Goal: Complete application form

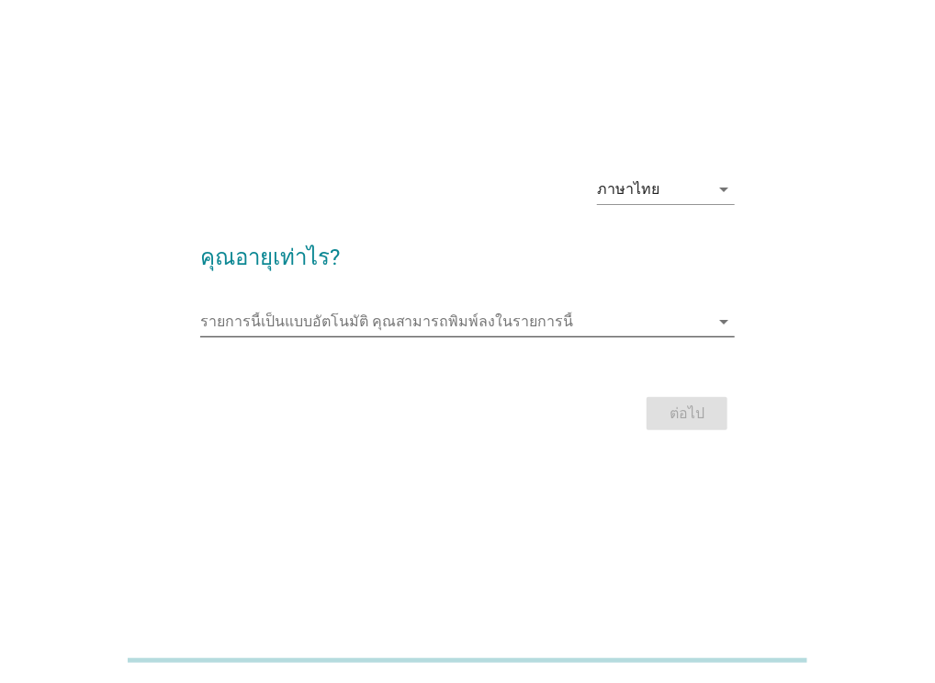
scroll to position [43, 0]
click at [342, 321] on input "รายการนี้เป็นแบบอัตโนมัติ คุณสามารถพิมพ์ลงในรายการนี้" at bounding box center [455, 322] width 510 height 29
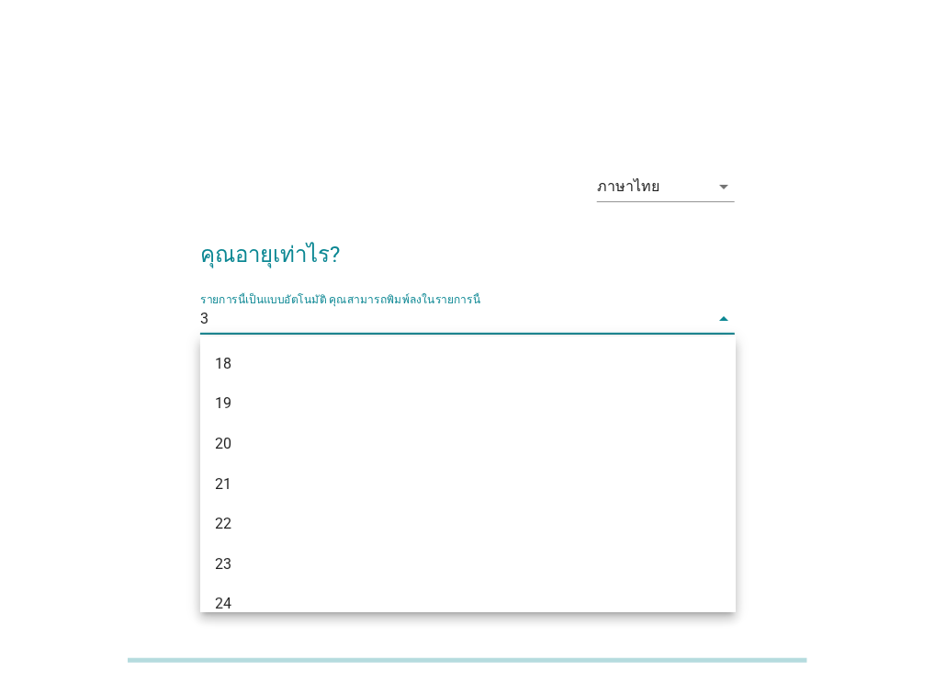
type input "33"
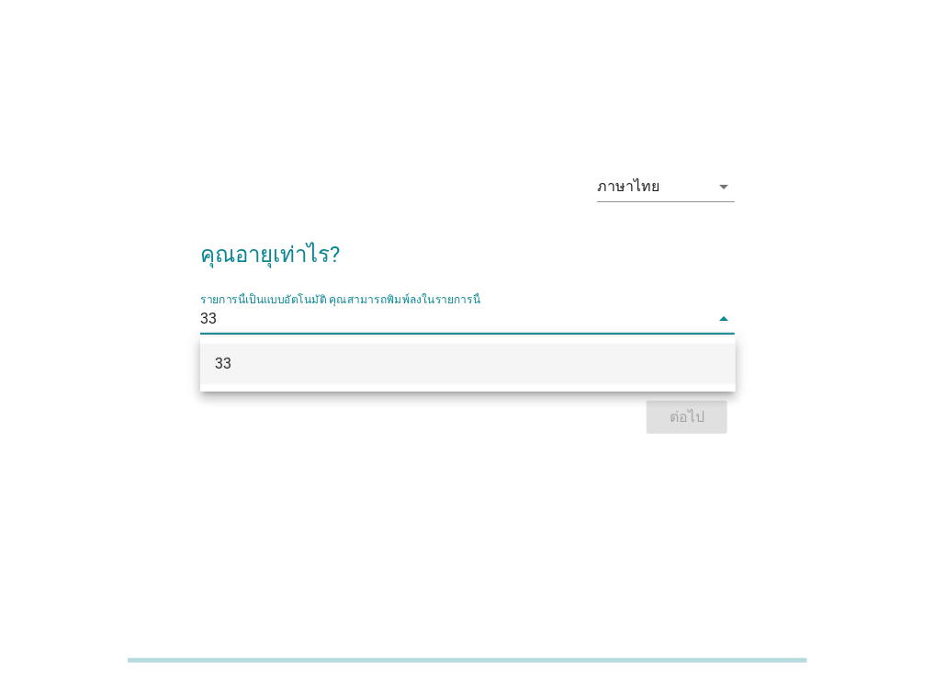
click at [345, 358] on div "33" at bounding box center [447, 364] width 464 height 22
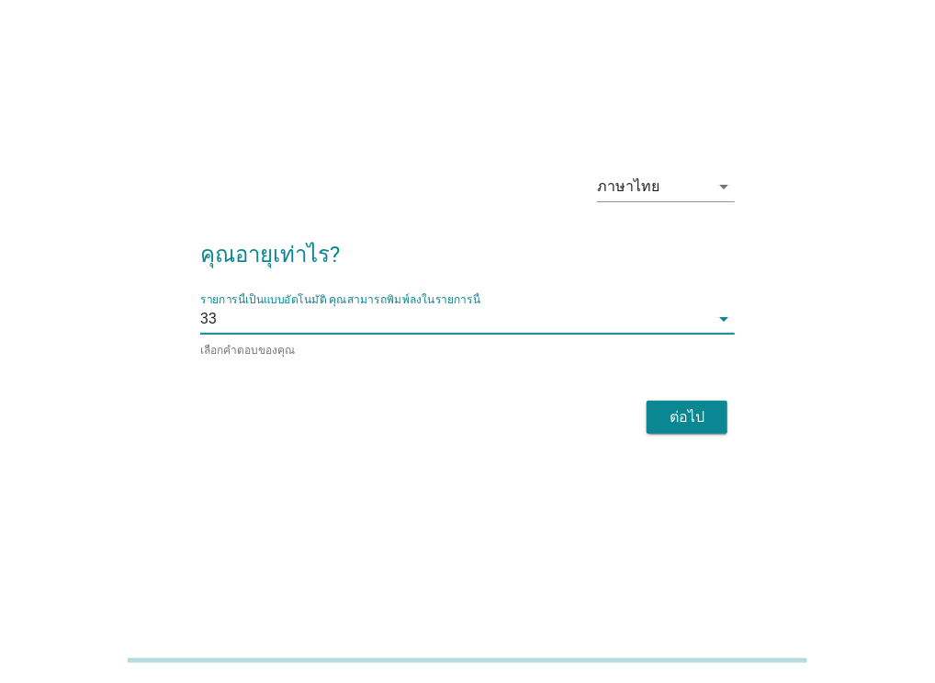
click at [698, 411] on div "ต่อไป" at bounding box center [687, 417] width 51 height 22
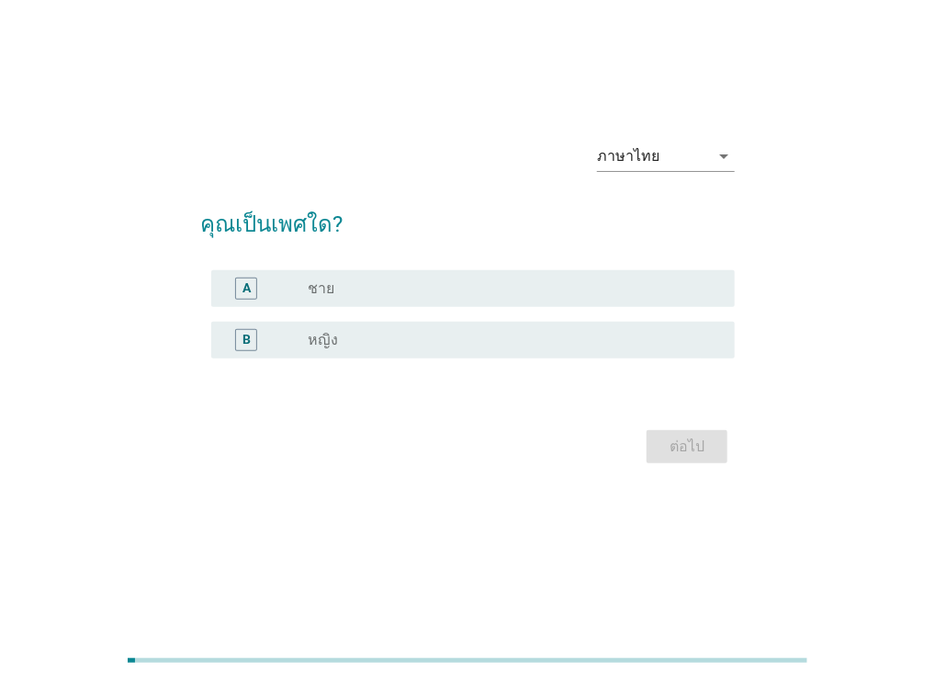
scroll to position [0, 0]
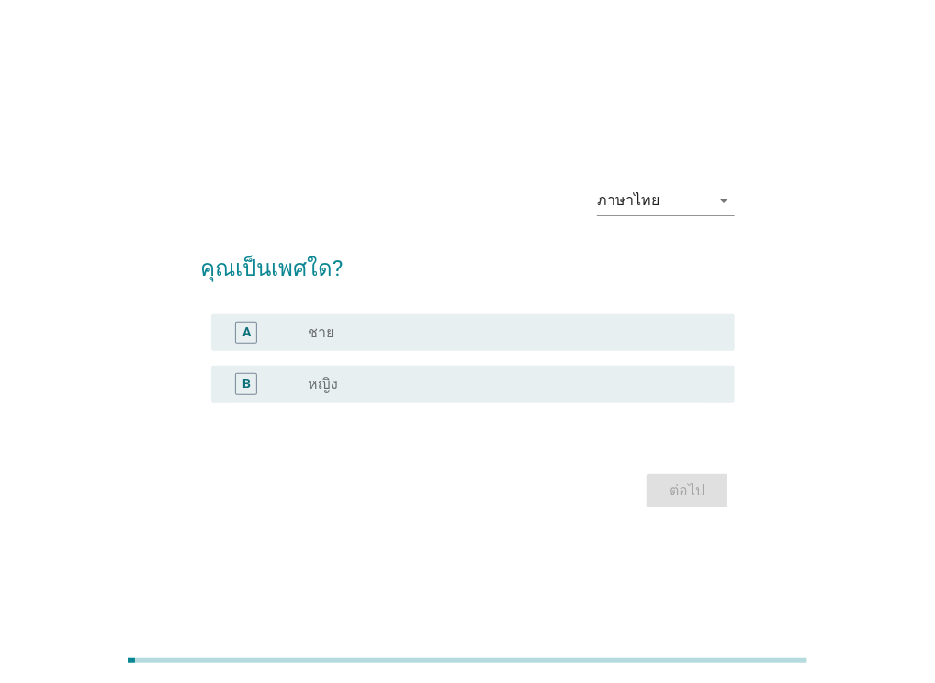
click at [345, 390] on div "radio_button_unchecked หญิง" at bounding box center [507, 384] width 398 height 18
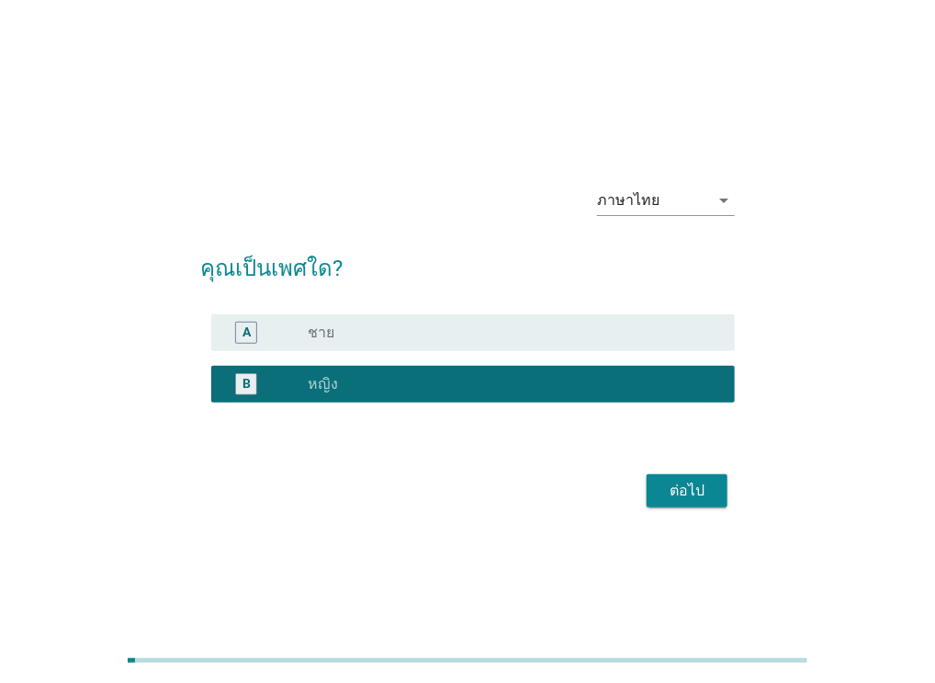
click at [696, 495] on div "ต่อไป" at bounding box center [687, 491] width 51 height 22
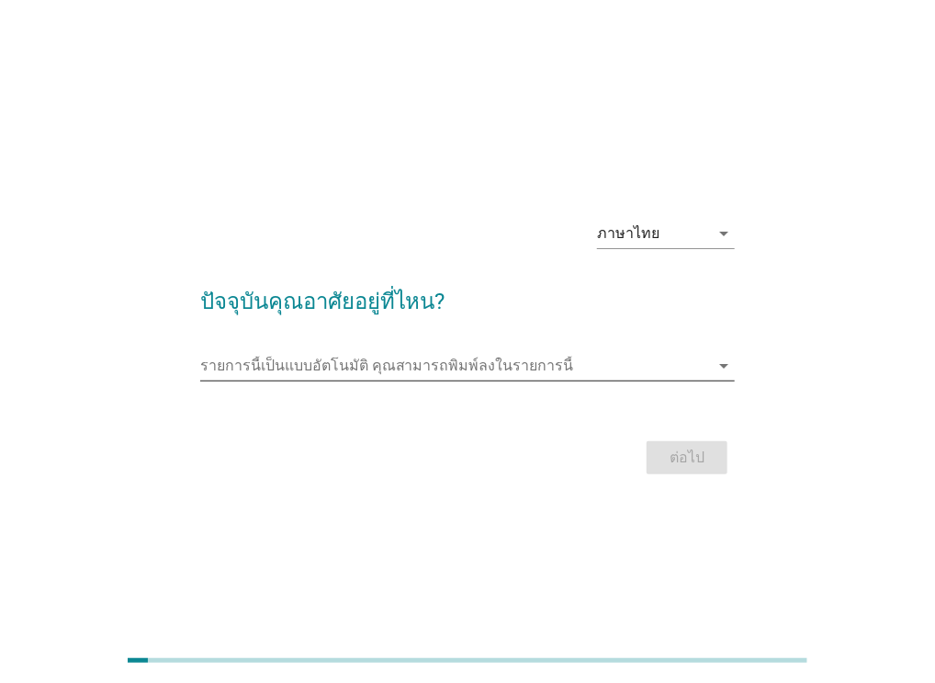
click at [470, 363] on input "รายการนี้เป็นแบบอัตโนมัติ คุณสามารถพิมพ์ลงในรายการนี้" at bounding box center [455, 365] width 510 height 29
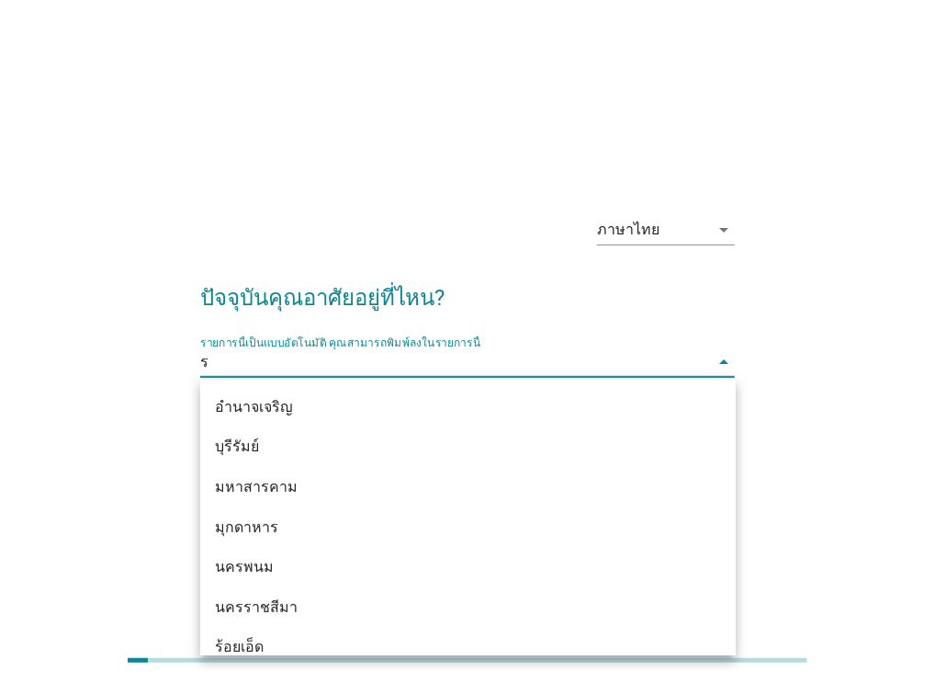
type input "ระ"
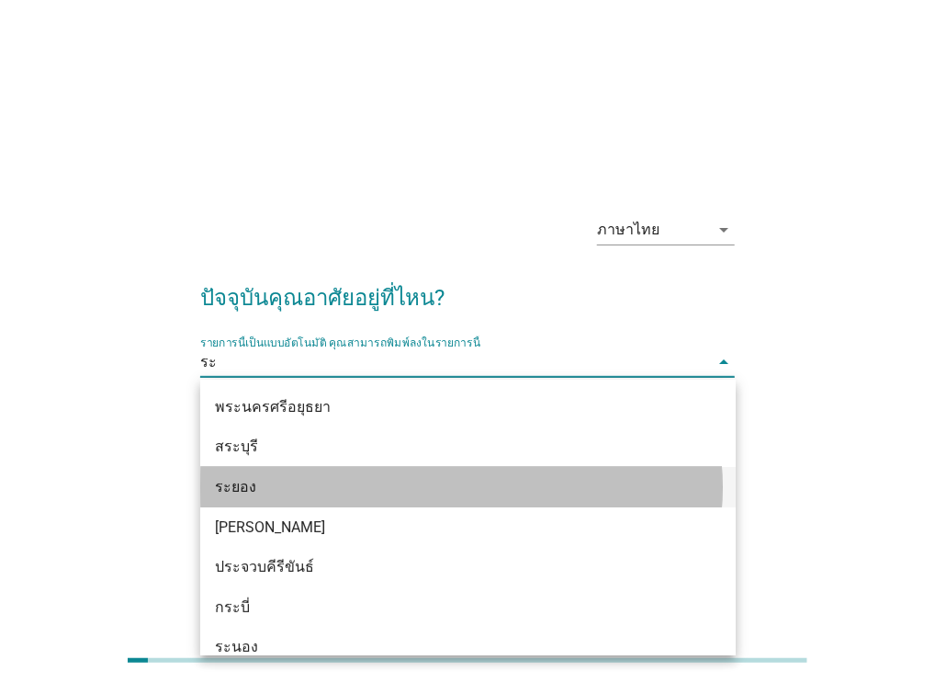
click at [341, 495] on div "ระยอง" at bounding box center [447, 487] width 464 height 22
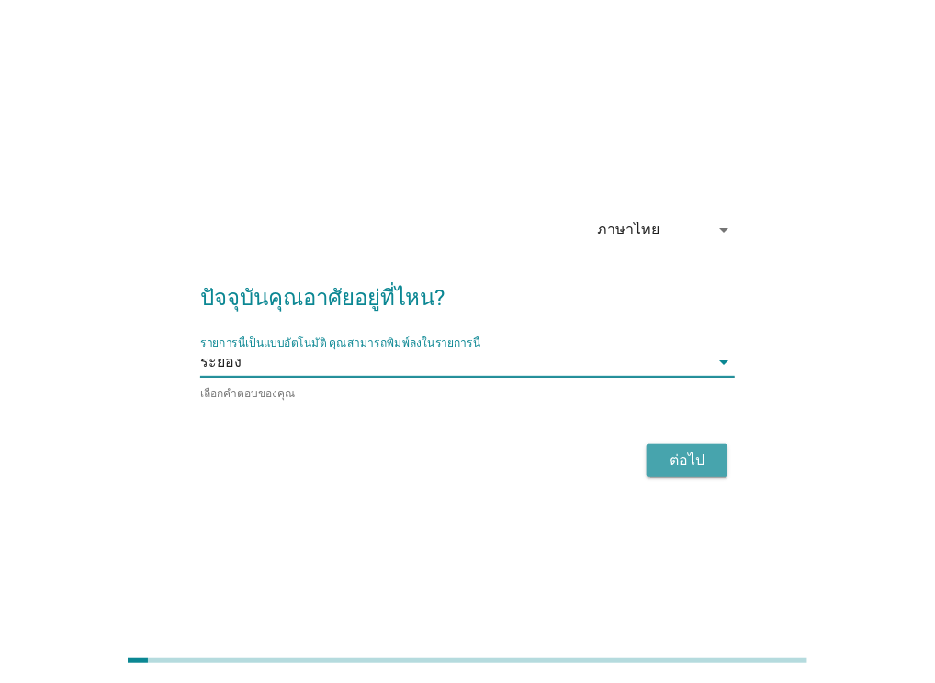
click at [669, 460] on div "ต่อไป" at bounding box center [687, 460] width 51 height 22
